Goal: Task Accomplishment & Management: Use online tool/utility

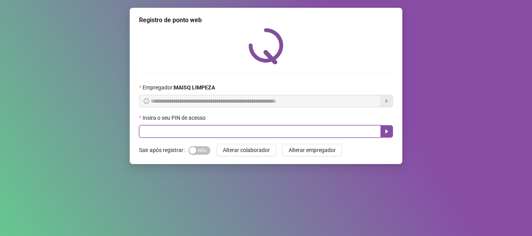
drag, startPoint x: 222, startPoint y: 106, endPoint x: 326, endPoint y: 100, distance: 103.4
click at [230, 125] on input "text" at bounding box center [260, 131] width 242 height 12
type input "*****"
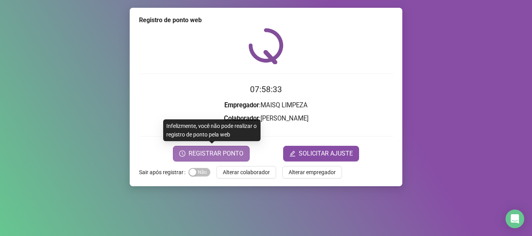
click at [196, 148] on button "REGISTRAR PONTO" at bounding box center [211, 154] width 77 height 16
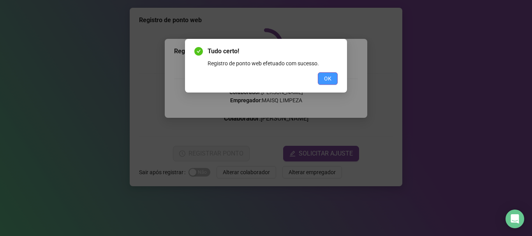
click at [323, 74] on button "OK" at bounding box center [328, 78] width 20 height 12
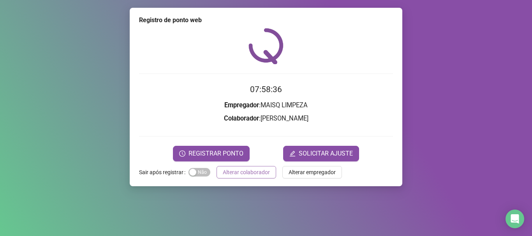
click at [244, 173] on span "Alterar colaborador" at bounding box center [246, 172] width 47 height 9
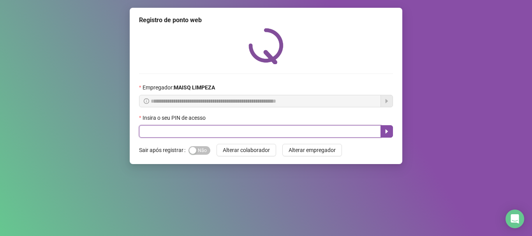
click at [196, 129] on input "text" at bounding box center [260, 131] width 242 height 12
type input "*****"
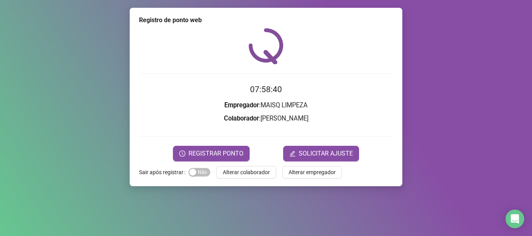
drag, startPoint x: 193, startPoint y: 145, endPoint x: 199, endPoint y: 152, distance: 8.3
click at [194, 145] on form "07:58:40 Empregador : MAISQ LIMPEZA Colaborador : [PERSON_NAME] REGISTRAR PONTO…" at bounding box center [266, 122] width 254 height 78
click at [199, 152] on span "REGISTRAR PONTO" at bounding box center [216, 153] width 55 height 9
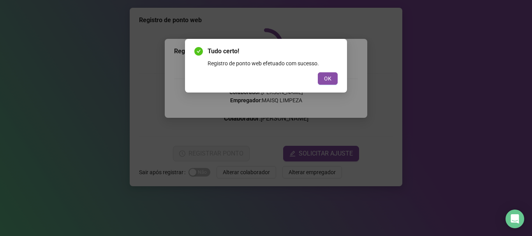
drag, startPoint x: 329, startPoint y: 79, endPoint x: 364, endPoint y: 32, distance: 59.0
click at [328, 77] on span "OK" at bounding box center [327, 78] width 7 height 9
